Goal: Check status: Check status

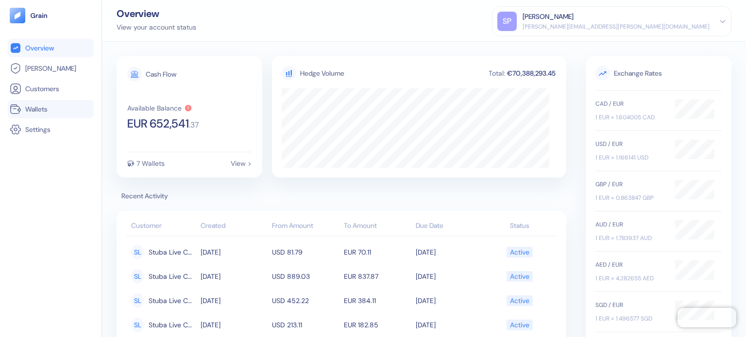
click at [52, 107] on link "Wallets" at bounding box center [51, 109] width 82 height 12
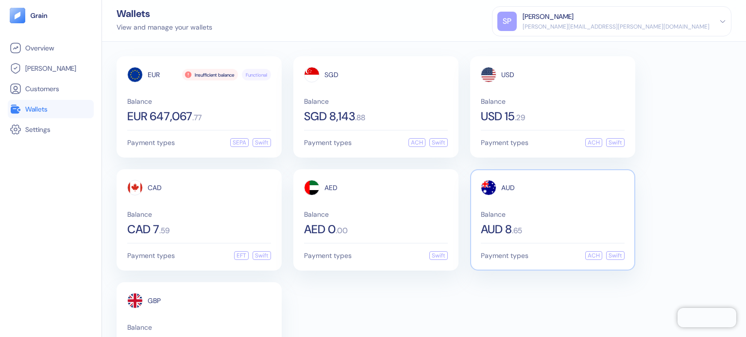
click at [546, 190] on div "AUD" at bounding box center [553, 188] width 144 height 16
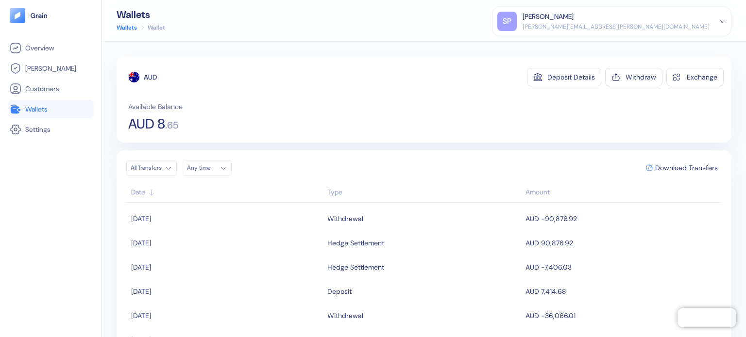
click at [22, 110] on link "Wallets" at bounding box center [51, 109] width 82 height 12
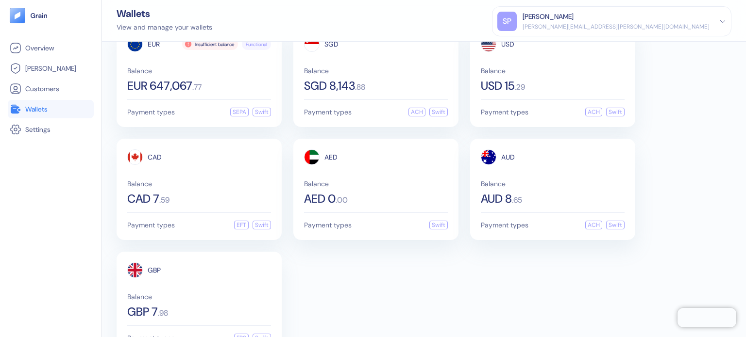
scroll to position [59, 0]
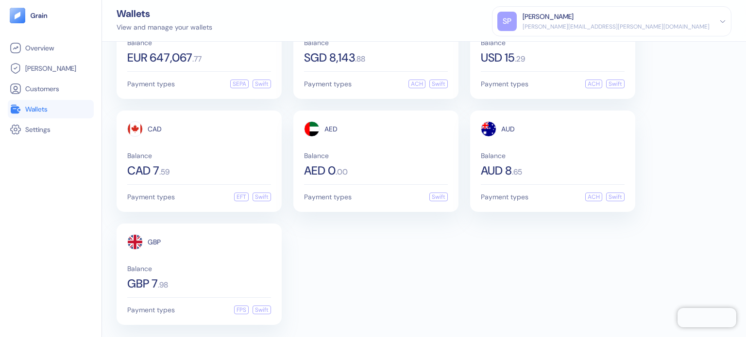
click at [482, 258] on div "EUR Insufficient balance Functional Balance EUR 647,067 . 77 Payment types SEPA…" at bounding box center [424, 162] width 615 height 328
click at [435, 230] on div "EUR Insufficient balance Functional Balance EUR 647,067 . 77 Payment types SEPA…" at bounding box center [424, 162] width 615 height 328
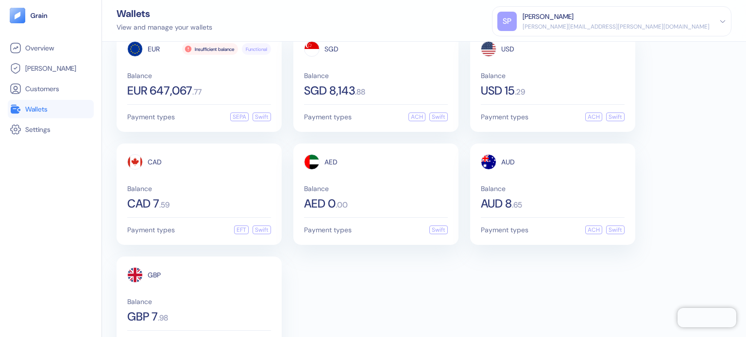
scroll to position [0, 0]
